Goal: Task Accomplishment & Management: Manage account settings

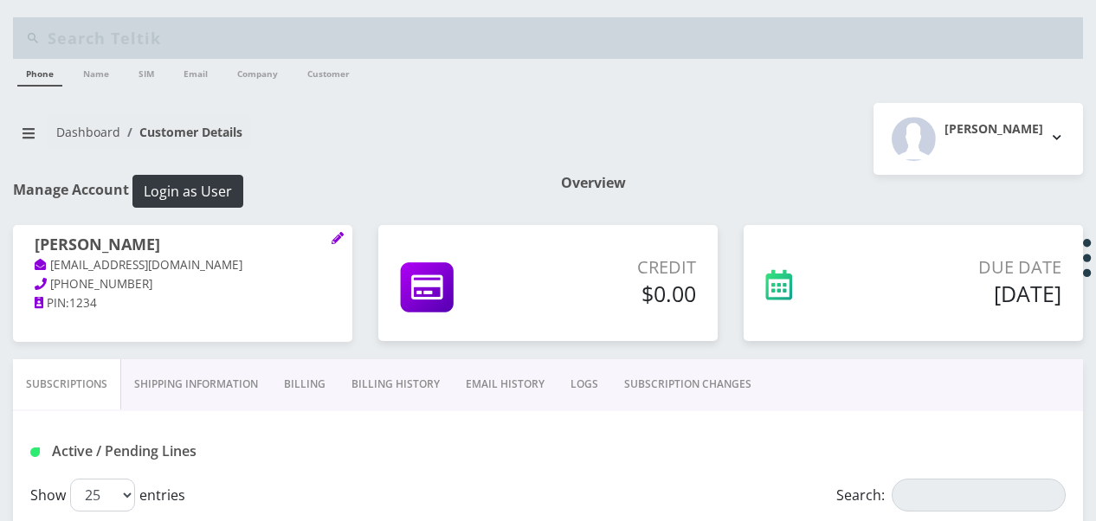
select select "483"
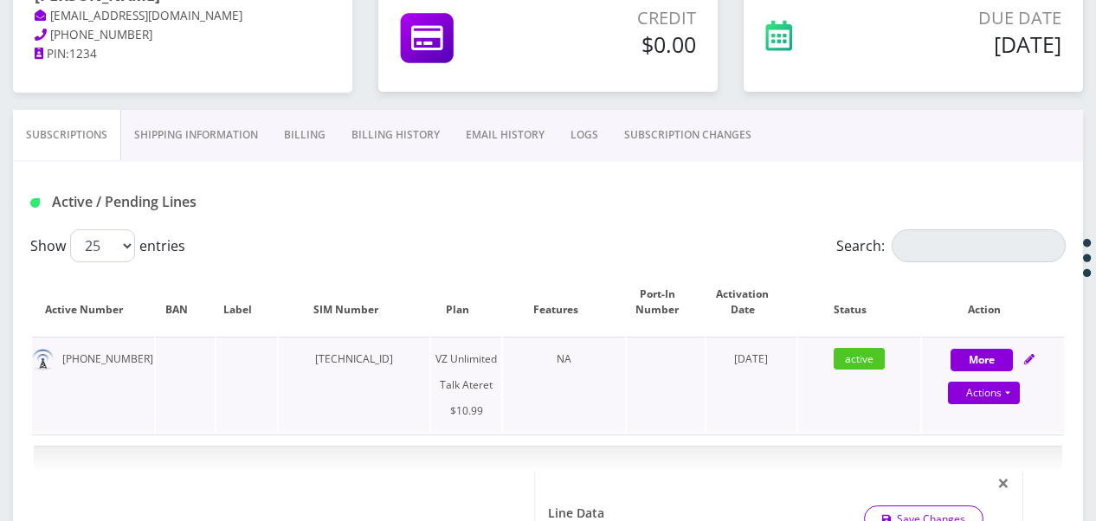
scroll to position [346, 0]
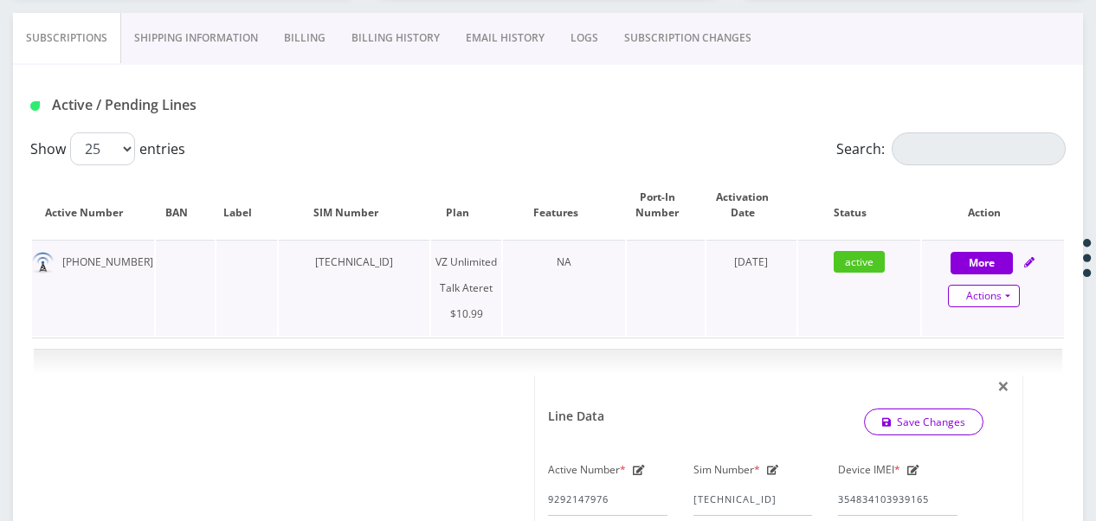
click at [1017, 300] on link "Actions" at bounding box center [984, 296] width 72 height 23
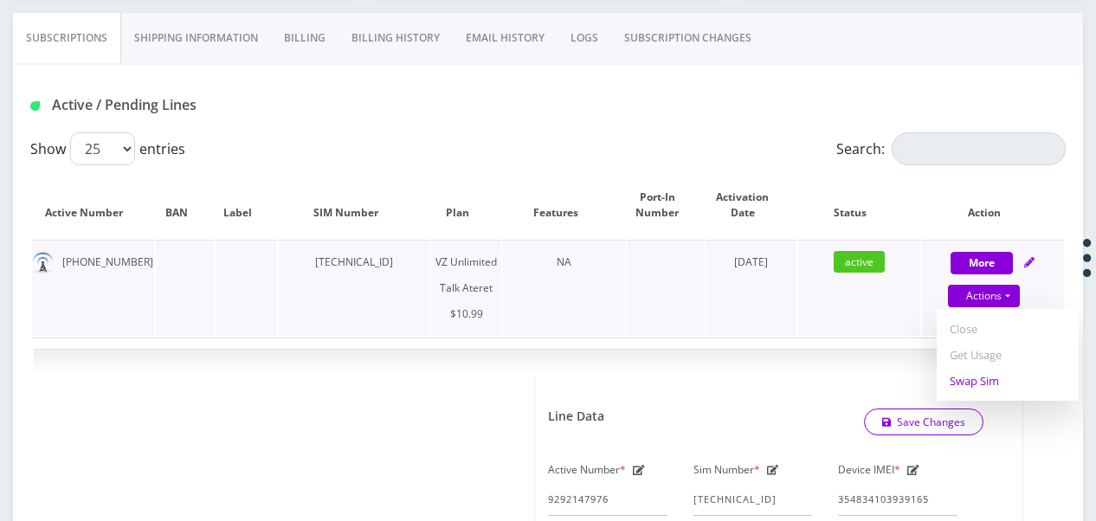
click at [964, 381] on link "Swap Sim" at bounding box center [1008, 381] width 142 height 26
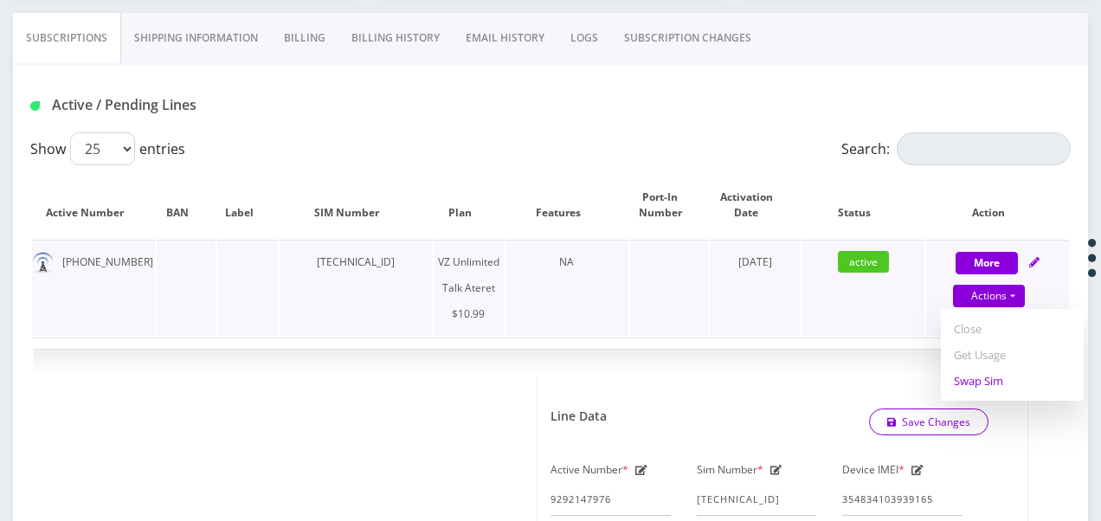
select select "483"
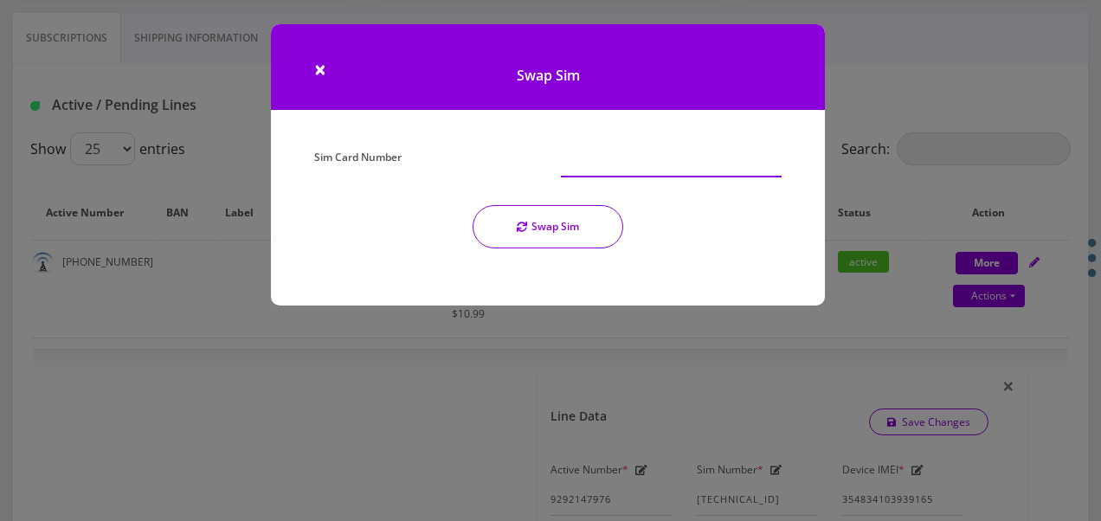
click at [578, 175] on input "Sim Card Number" at bounding box center [671, 161] width 221 height 33
type input "[TECHNICAL_ID]"
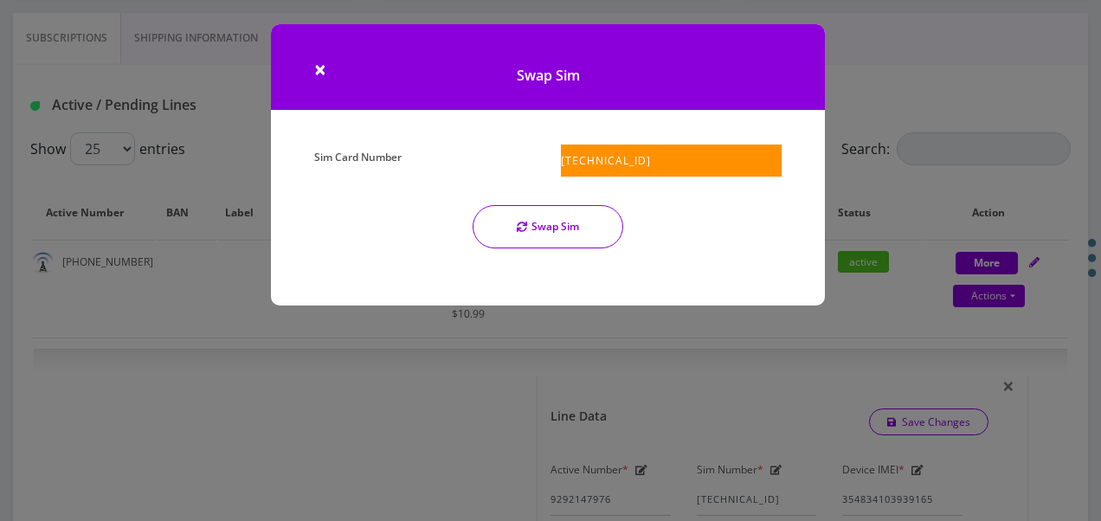
click at [653, 288] on div "Sim Card Number [TECHNICAL_ID] Swap Sim" at bounding box center [548, 225] width 554 height 161
click at [563, 251] on div "Sim Card Number [TECHNICAL_ID] Swap Sim" at bounding box center [547, 204] width 493 height 118
click at [557, 217] on button "Swap Sim" at bounding box center [548, 226] width 151 height 43
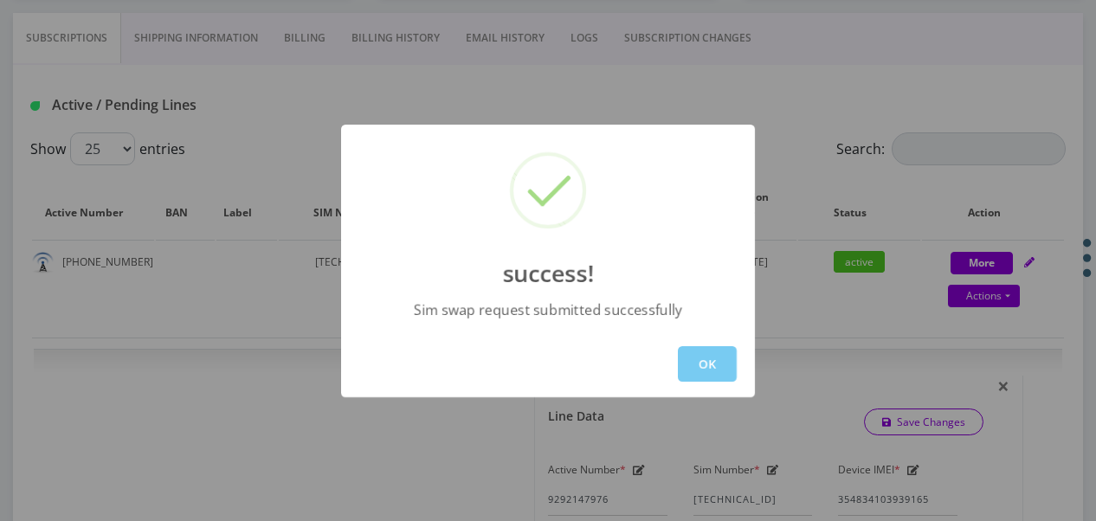
click at [719, 375] on button "OK" at bounding box center [707, 363] width 59 height 35
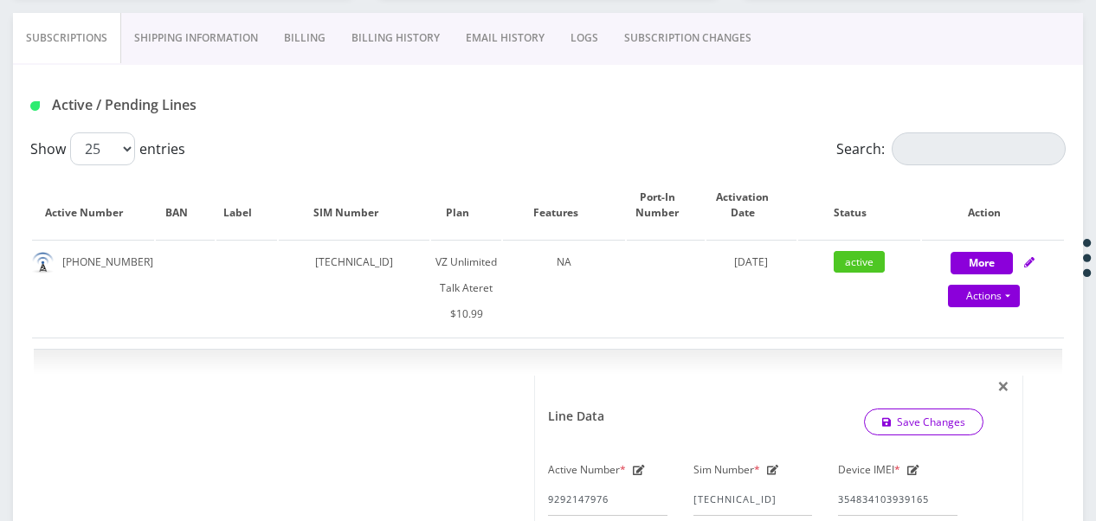
click at [701, 40] on link "SUBSCRIPTION CHANGES" at bounding box center [687, 38] width 153 height 50
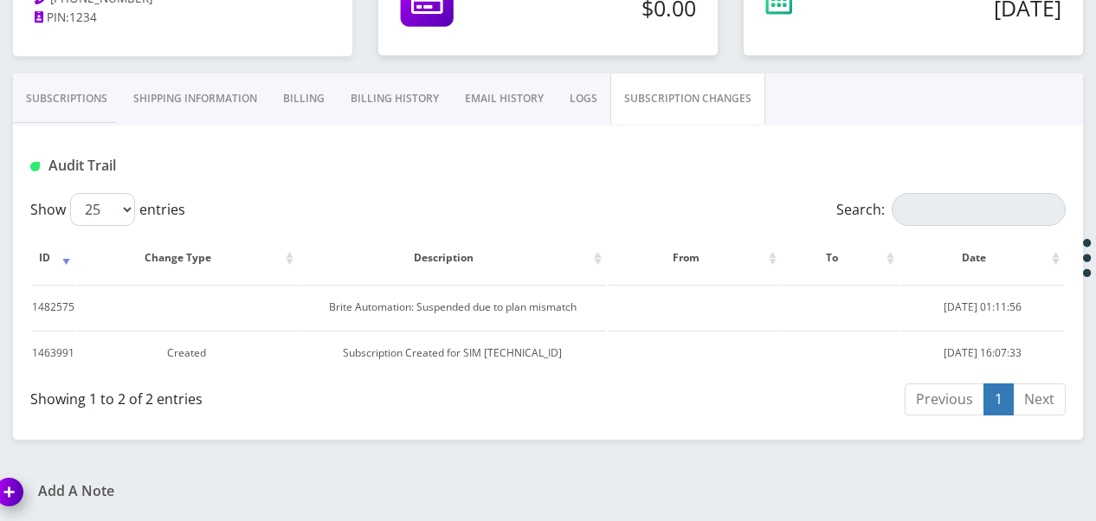
scroll to position [113, 0]
